Goal: Check status: Check status

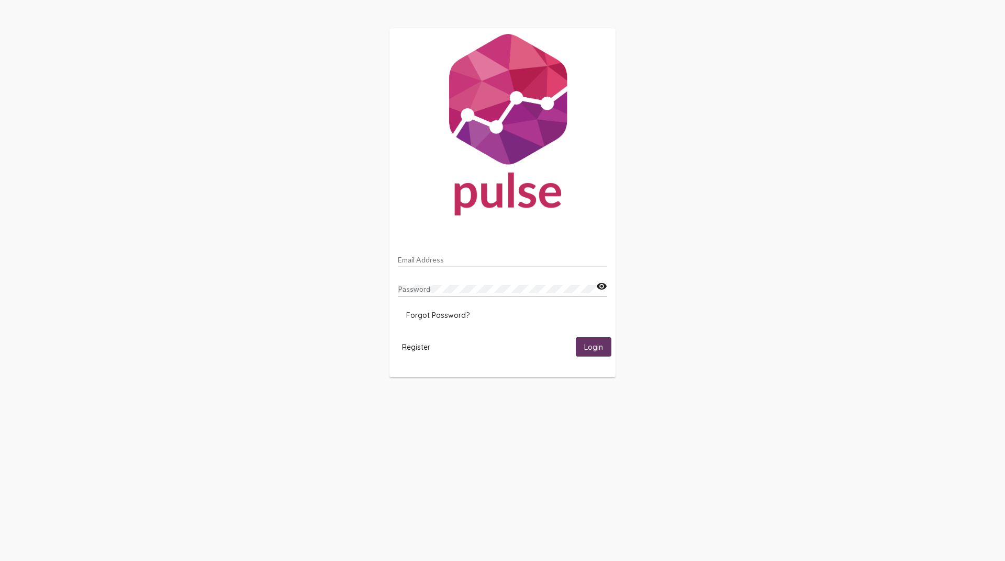
click at [463, 254] on div "Email Address" at bounding box center [502, 257] width 209 height 20
type input "[EMAIL_ADDRESS][DOMAIN_NAME]"
click at [576, 338] on button "Login" at bounding box center [594, 347] width 36 height 19
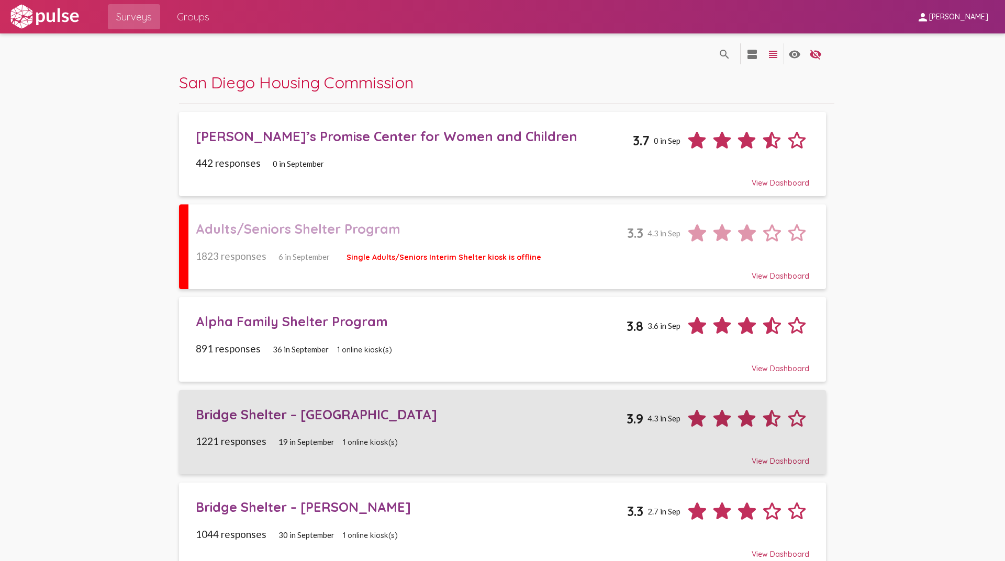
click at [271, 415] on div "Bridge Shelter – [GEOGRAPHIC_DATA]" at bounding box center [411, 415] width 431 height 16
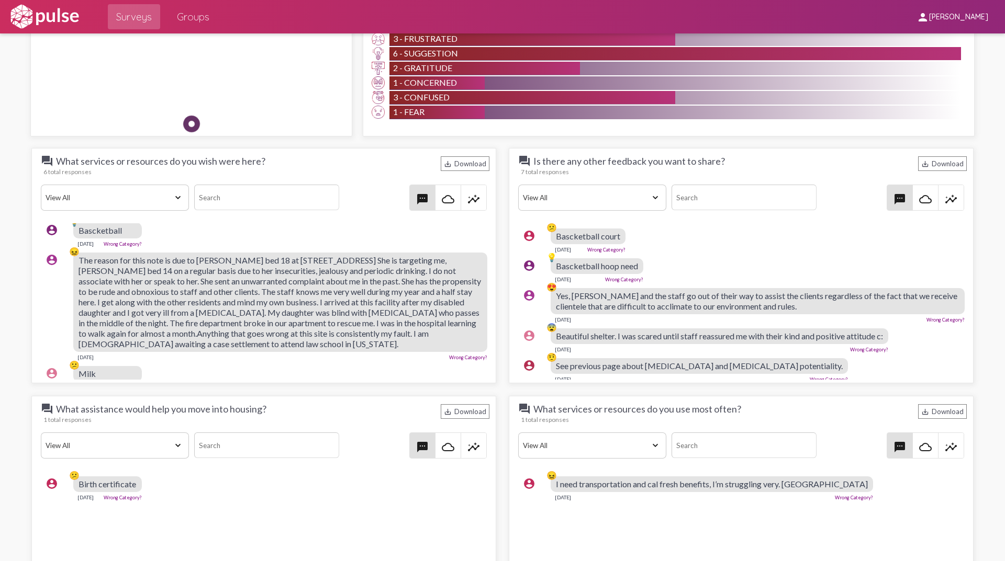
scroll to position [52, 0]
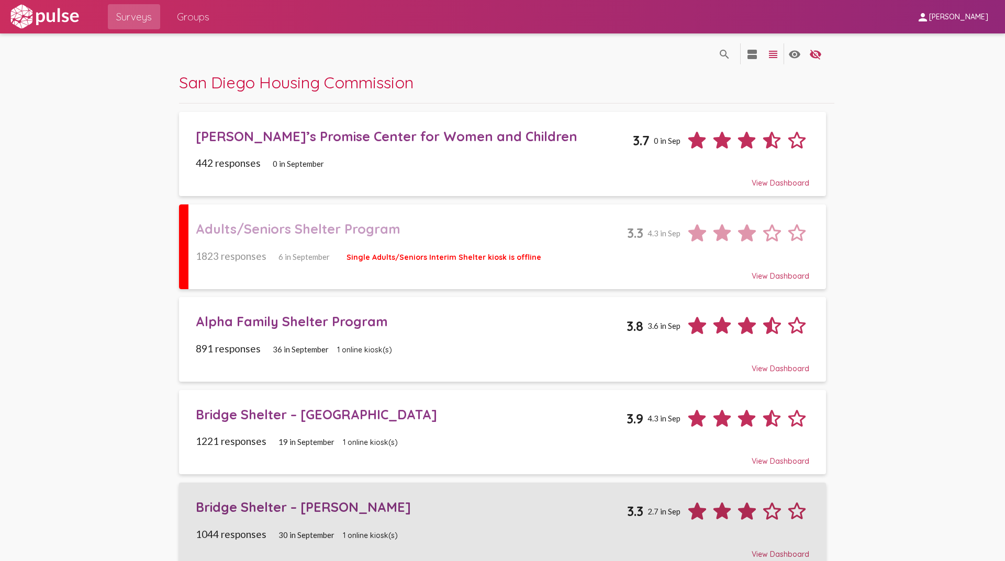
click at [242, 507] on div "Bridge Shelter – [PERSON_NAME]" at bounding box center [412, 507] width 432 height 16
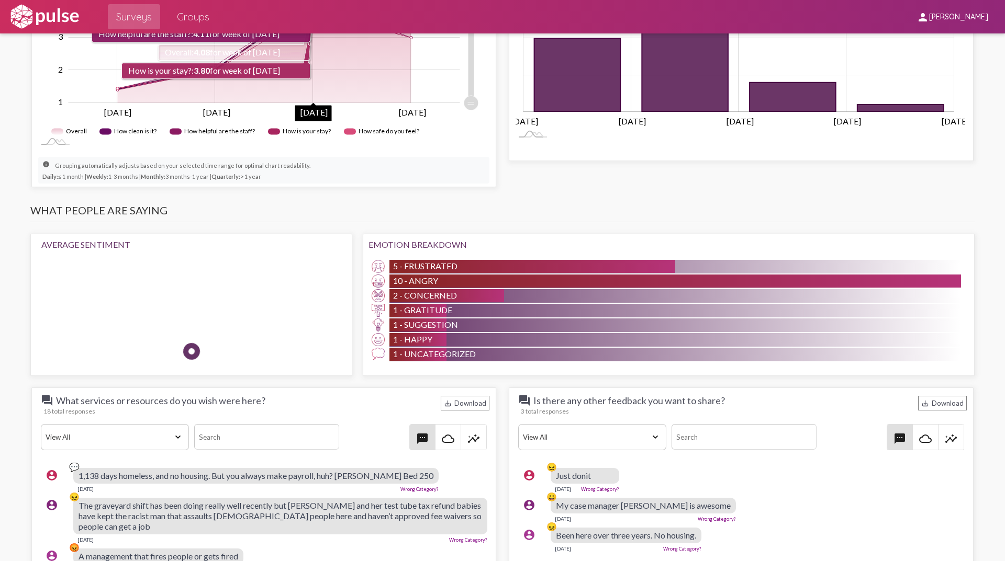
scroll to position [733, 0]
